Goal: Navigation & Orientation: Find specific page/section

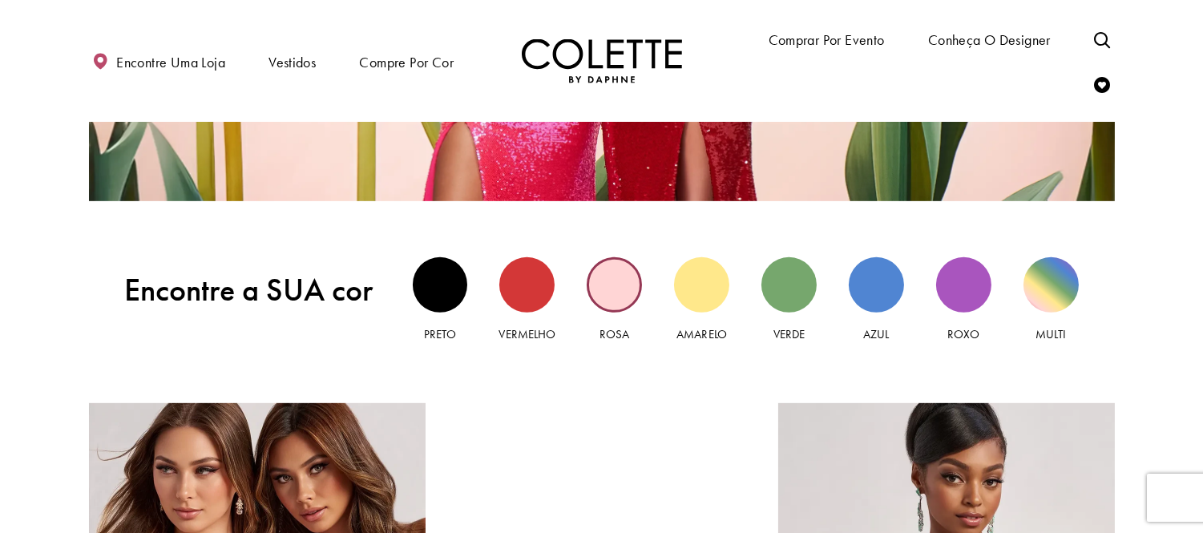
scroll to position [1425, 0]
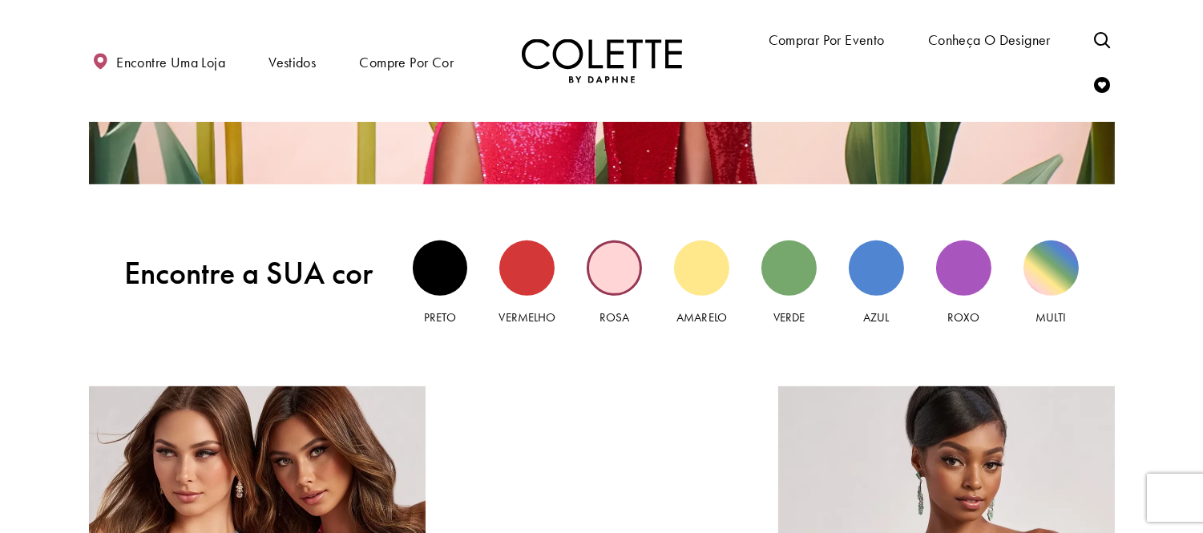
click at [620, 265] on div "Vista rosa" at bounding box center [614, 268] width 55 height 55
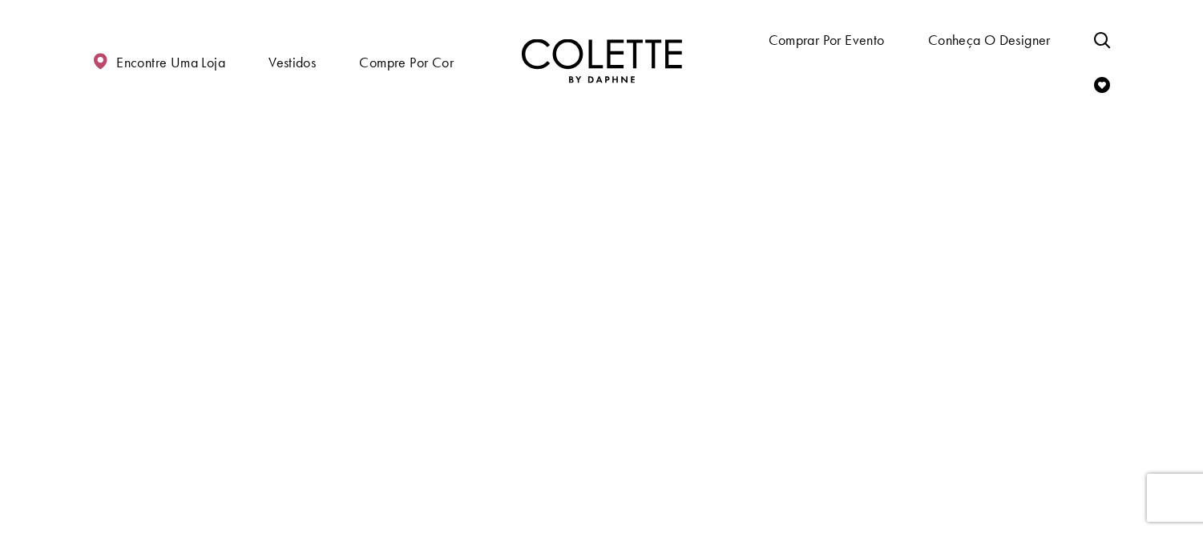
scroll to position [2761, 0]
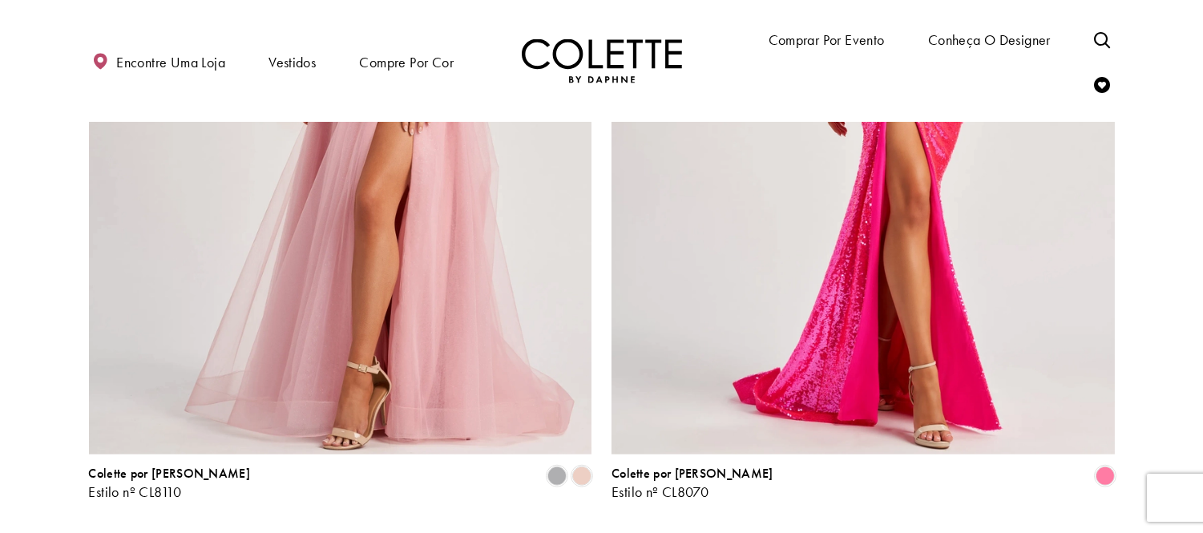
scroll to position [3115, 0]
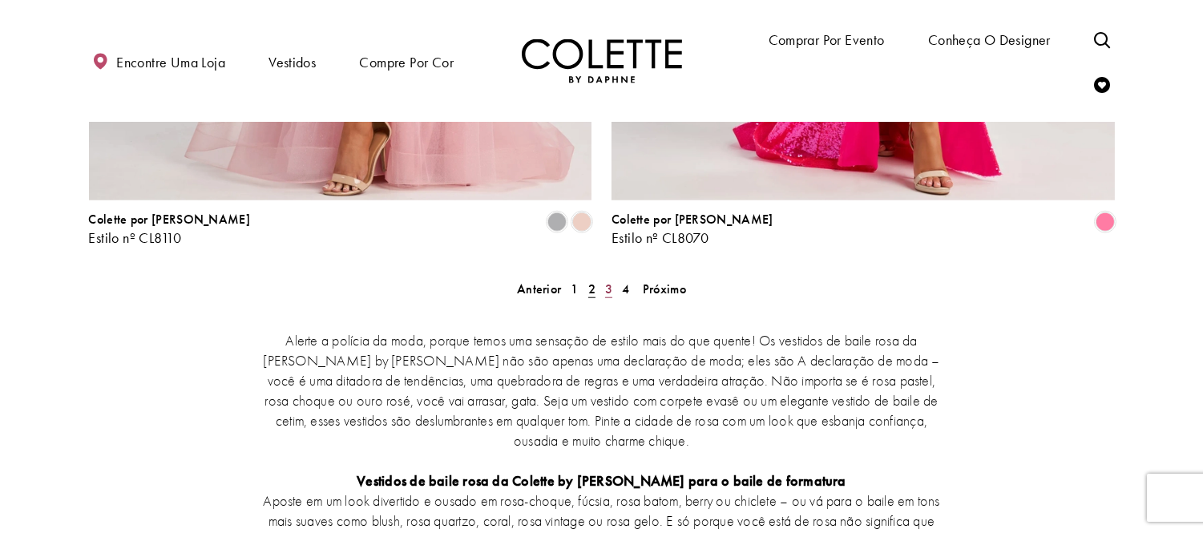
click at [611, 281] on font "3" at bounding box center [608, 289] width 7 height 17
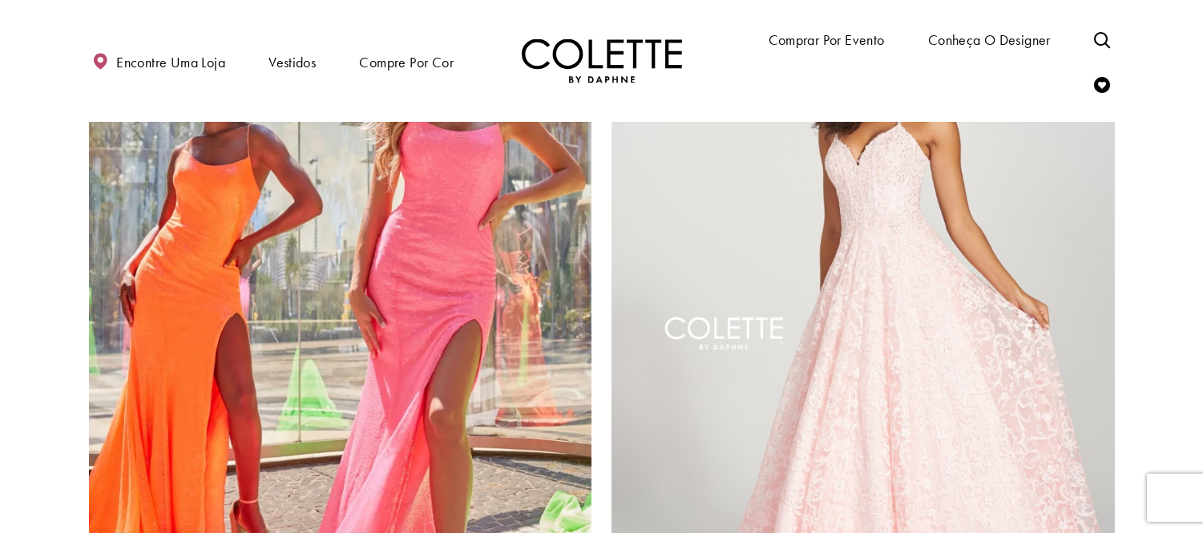
scroll to position [2848, 0]
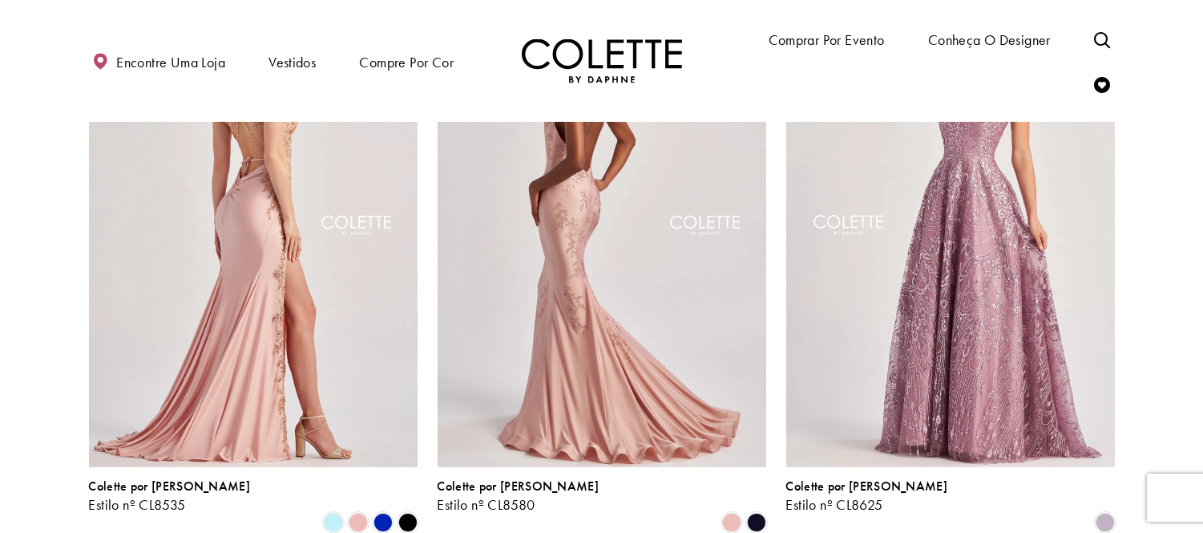
scroll to position [907, 0]
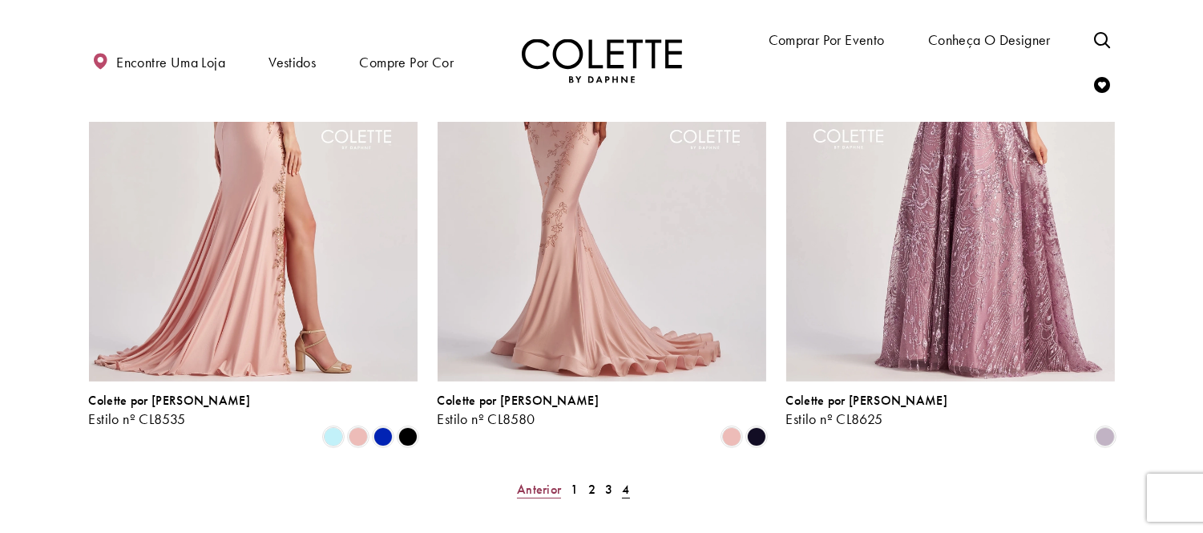
click at [543, 481] on font "Anterior" at bounding box center [539, 489] width 44 height 17
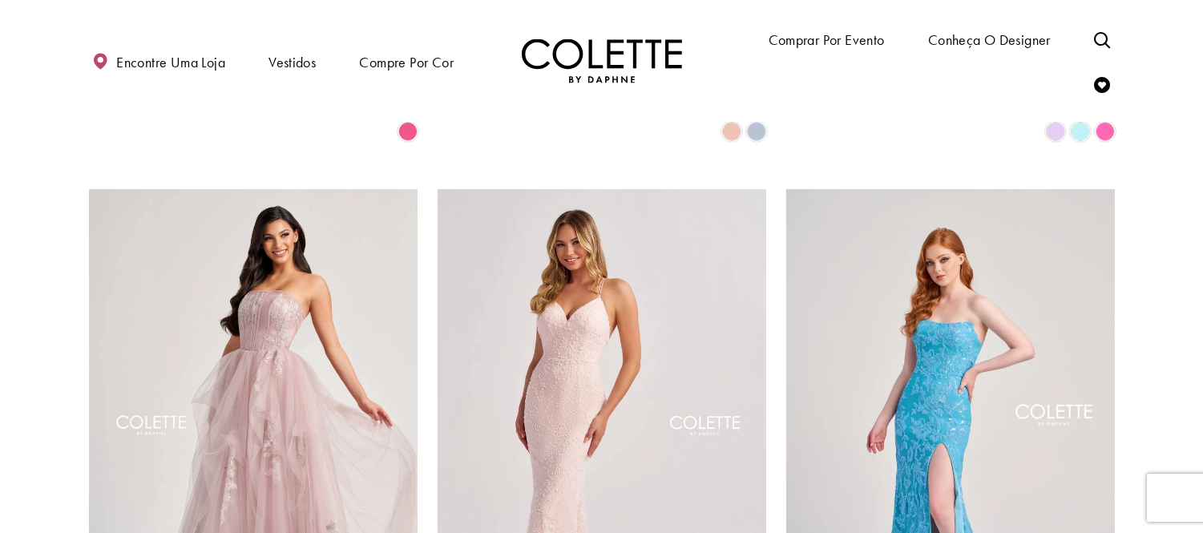
scroll to position [1511, 0]
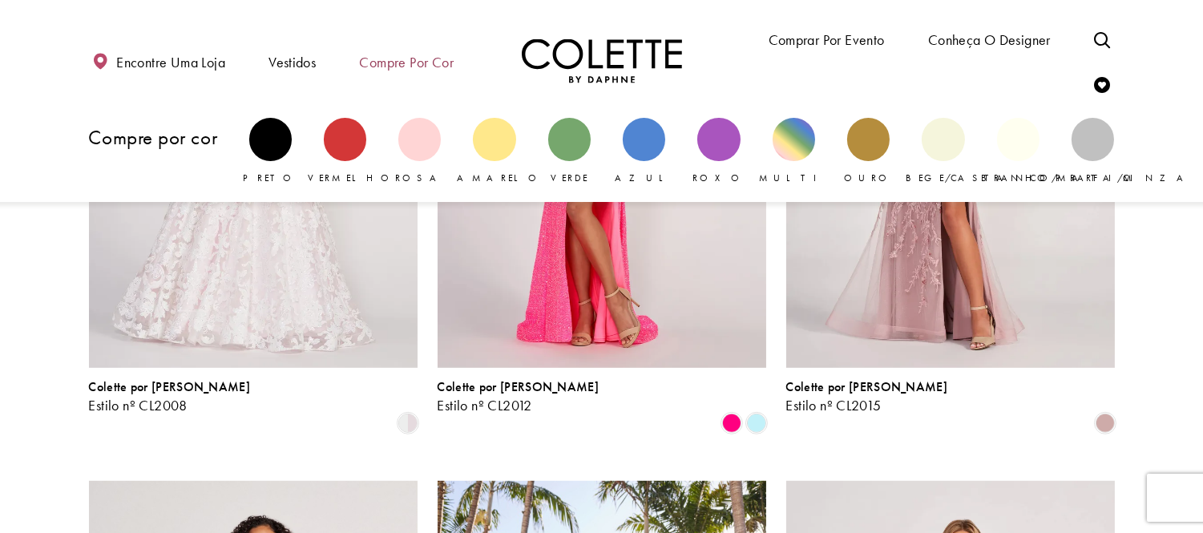
click at [402, 74] on span "Compre por cor" at bounding box center [407, 61] width 102 height 46
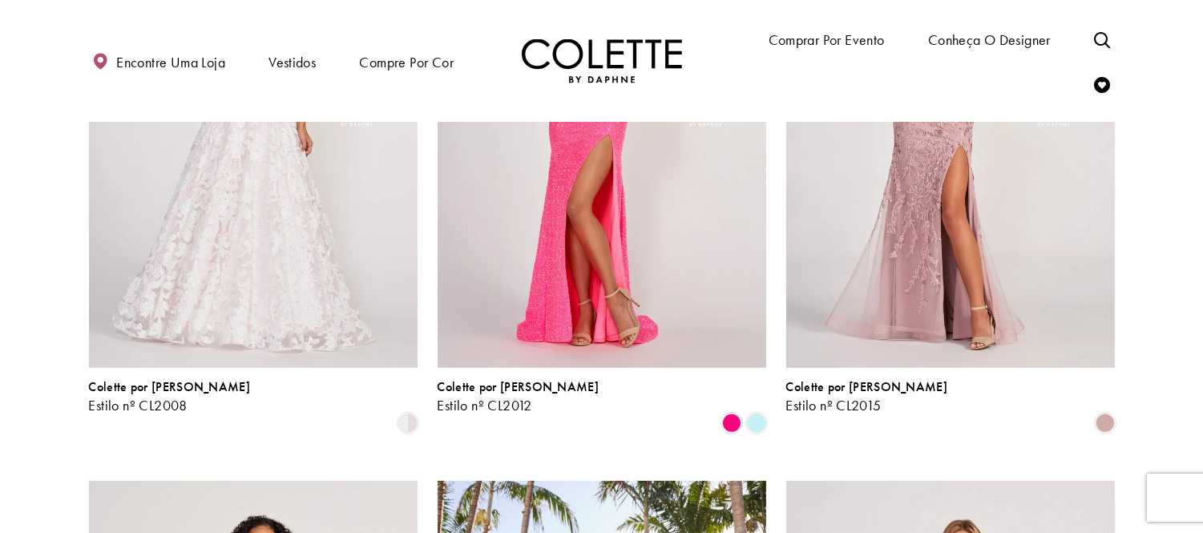
click at [558, 57] on img "Visite a página inicial" at bounding box center [602, 61] width 160 height 44
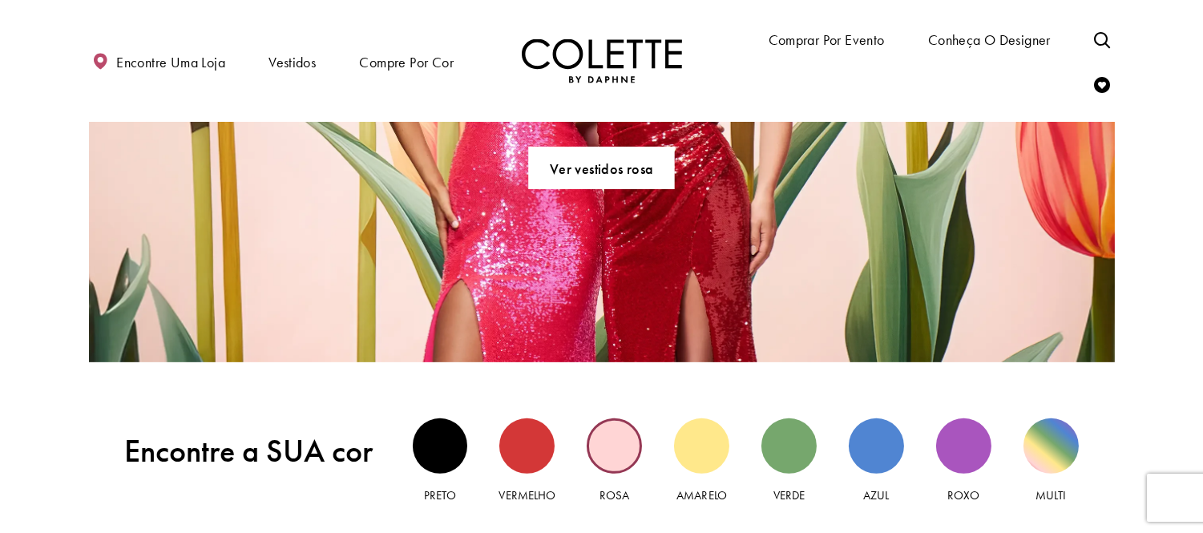
scroll to position [1247, 0]
click at [590, 454] on div "Pink view" at bounding box center [614, 446] width 55 height 55
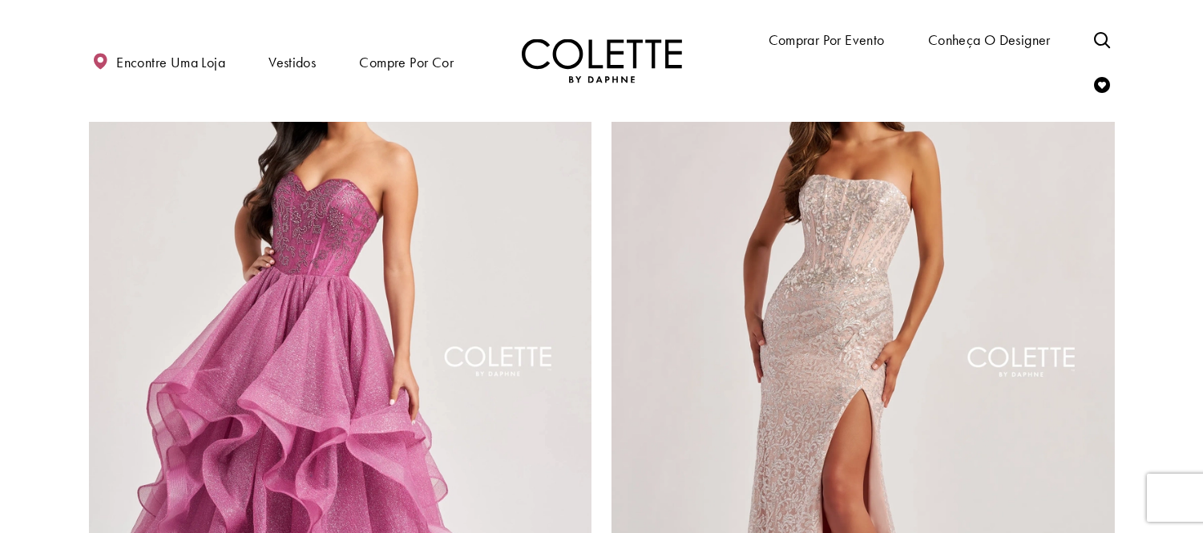
scroll to position [2850, 0]
